Goal: Obtain resource: Download file/media

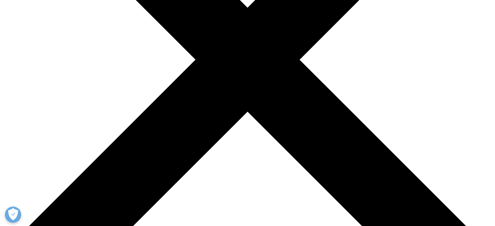
scroll to position [226, 384]
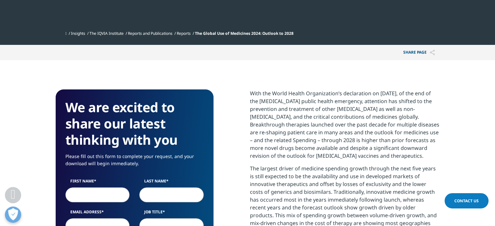
scroll to position [227, 0]
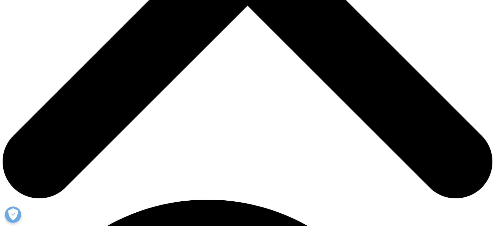
scroll to position [302, 0]
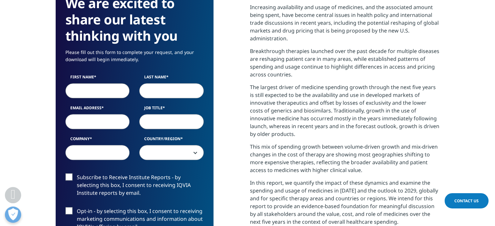
click at [101, 94] on input "First Name" at bounding box center [97, 90] width 64 height 15
type input "Ishika"
click at [155, 91] on input "Last Name" at bounding box center [171, 90] width 64 height 15
type input "Chakraborty"
click at [102, 115] on input "Email Address" at bounding box center [97, 121] width 64 height 15
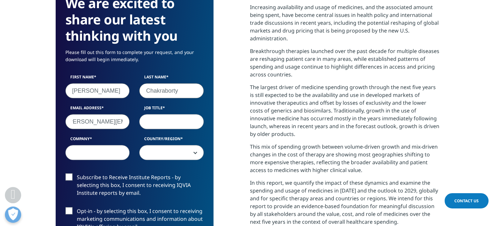
scroll to position [0, 8]
click at [75, 123] on input "ishika.c@stirrup.works" at bounding box center [97, 121] width 64 height 15
type input "ishishika.c@stirrup.works"
click at [164, 122] on input "Job Title" at bounding box center [171, 121] width 64 height 15
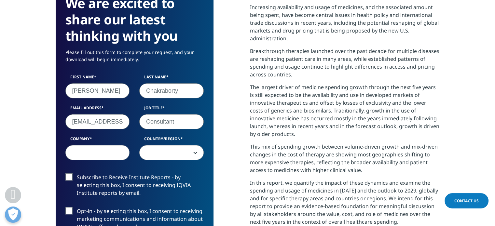
type input "Consultant"
click at [101, 152] on input "Company" at bounding box center [97, 152] width 64 height 15
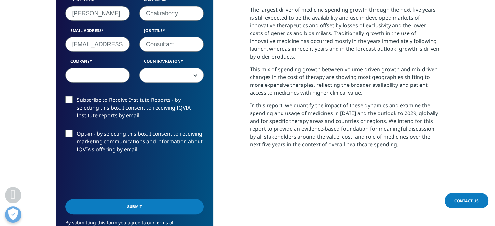
scroll to position [380, 0]
type input "Stirrup"
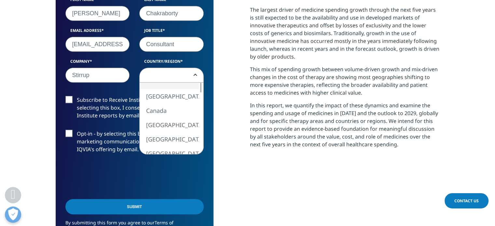
click at [180, 70] on span at bounding box center [171, 75] width 64 height 15
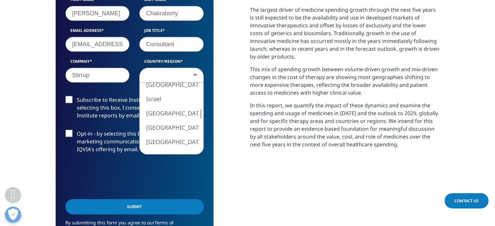
select select "[GEOGRAPHIC_DATA]"
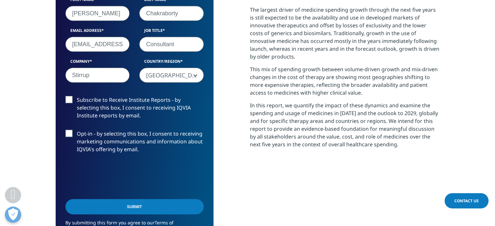
click at [72, 98] on label "Subscribe to Receive Institute Reports - by selecting this box, I consent to re…" at bounding box center [134, 109] width 138 height 27
click at [77, 96] on input "Subscribe to Receive Institute Reports - by selecting this box, I consent to re…" at bounding box center [77, 96] width 0 height 0
click at [69, 134] on label "Opt-in - by selecting this box, I consent to receiving marketing communications…" at bounding box center [134, 143] width 138 height 27
click at [77, 130] on input "Opt-in - by selecting this box, I consent to receiving marketing communications…" at bounding box center [77, 130] width 0 height 0
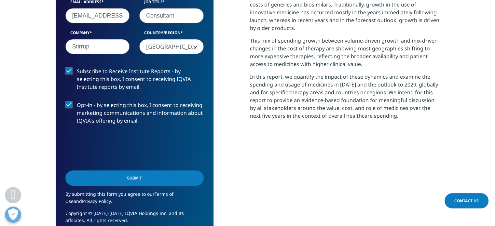
scroll to position [412, 0]
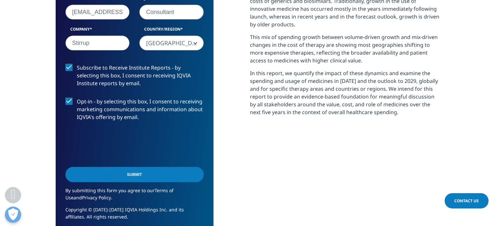
click at [116, 170] on input "Submit" at bounding box center [134, 174] width 138 height 15
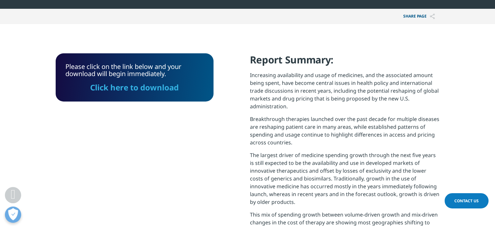
scroll to position [234, 0]
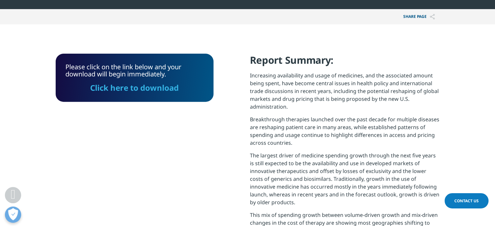
click at [129, 87] on link "Click here to download" at bounding box center [134, 87] width 88 height 11
